Goal: Check status: Check status

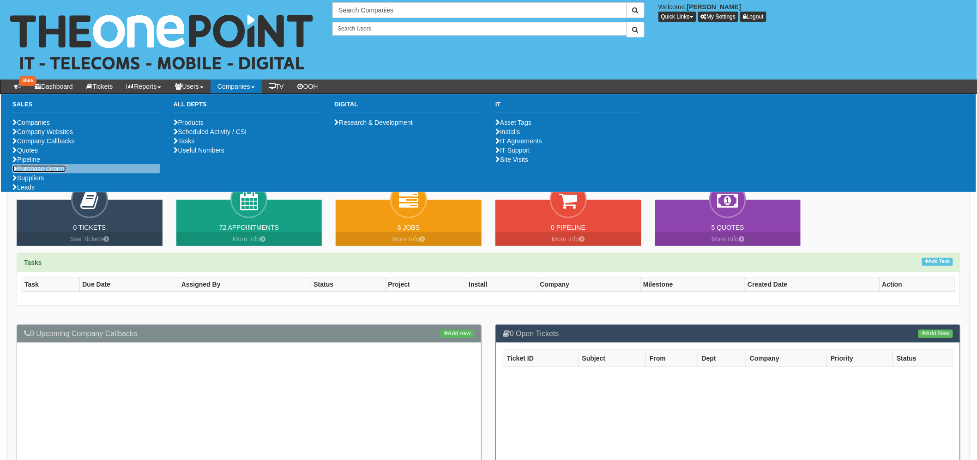
click at [44, 172] on link "Purchase Orders" at bounding box center [39, 168] width 54 height 7
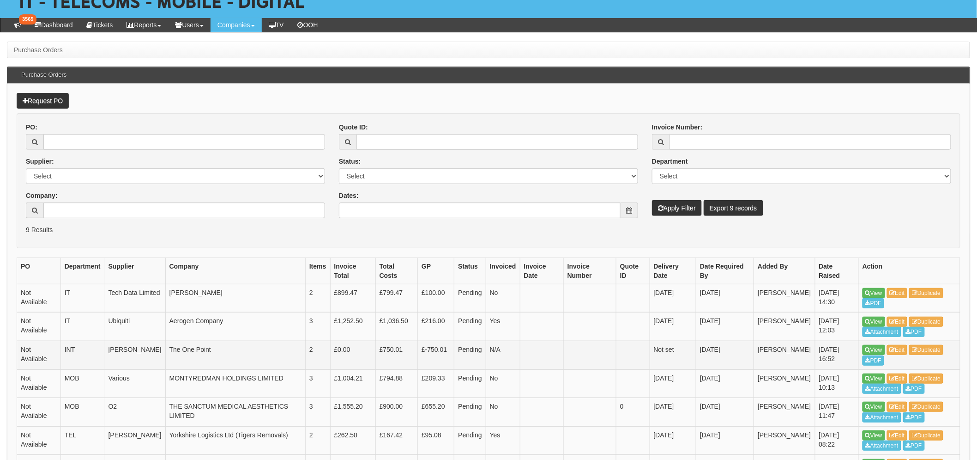
scroll to position [103, 0]
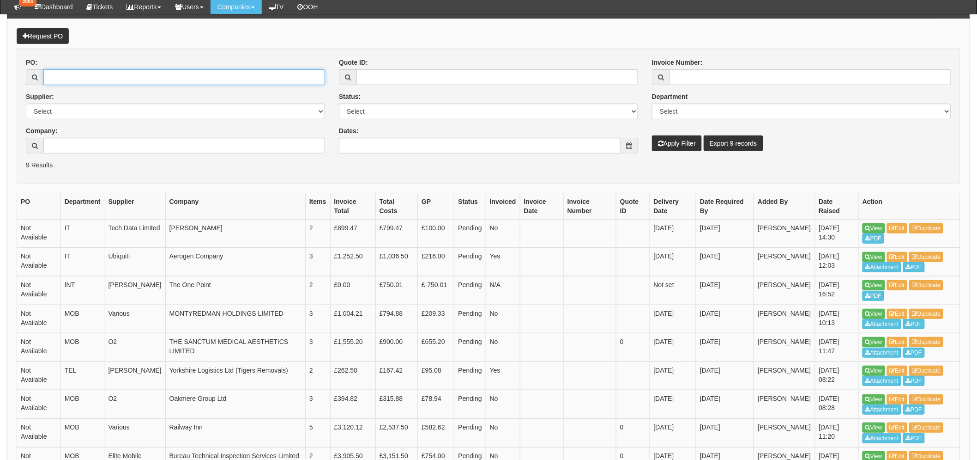
click at [91, 73] on input "PO:" at bounding box center [184, 77] width 282 height 16
type input "19770"
click at [652, 135] on button "Apply Filter" at bounding box center [677, 143] width 50 height 16
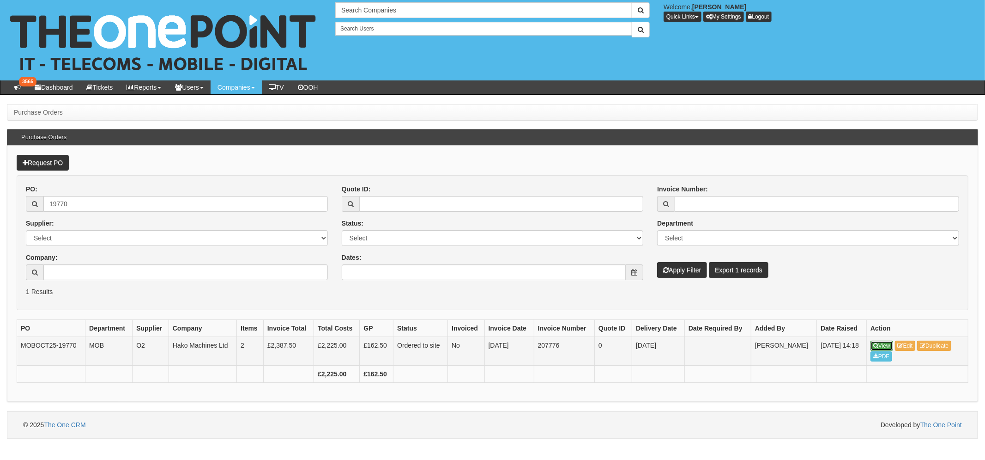
click at [889, 345] on link "View" at bounding box center [882, 345] width 23 height 10
